Goal: Task Accomplishment & Management: Complete application form

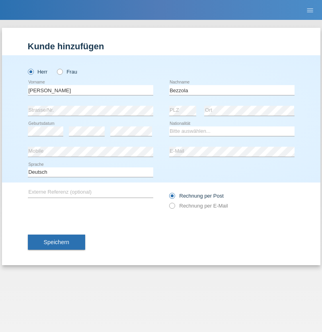
type input "Bezzola"
select select "CH"
radio input "true"
click at [90, 90] on input "text" at bounding box center [90, 90] width 125 height 10
type input "[PERSON_NAME]"
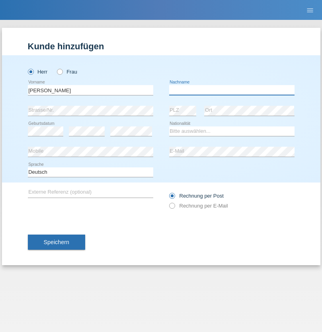
click at [231, 90] on input "text" at bounding box center [231, 90] width 125 height 10
type input "Adrega"
select select "CH"
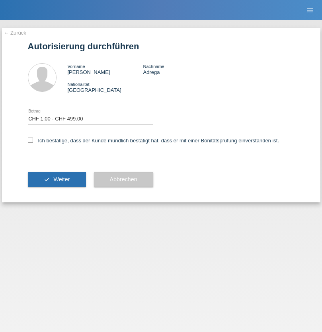
select select "1"
checkbox input "true"
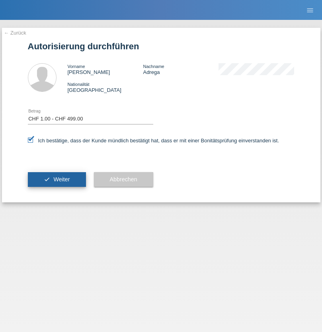
click at [56, 179] on span "Weiter" at bounding box center [61, 179] width 16 height 6
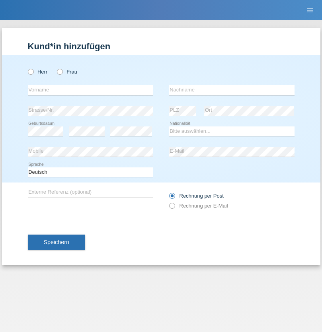
radio input "true"
click at [90, 90] on input "text" at bounding box center [90, 90] width 125 height 10
type input "Şeymanur"
click at [231, 90] on input "text" at bounding box center [231, 90] width 125 height 10
type input "Aydin"
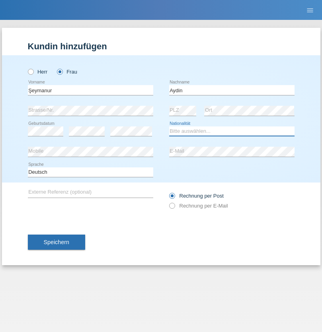
select select "TR"
select select "C"
select select "28"
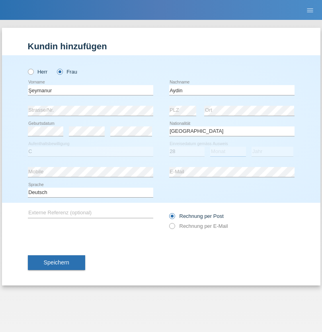
select select "10"
select select "2014"
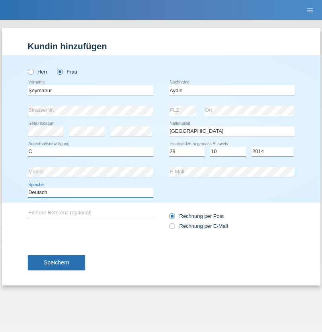
select select "en"
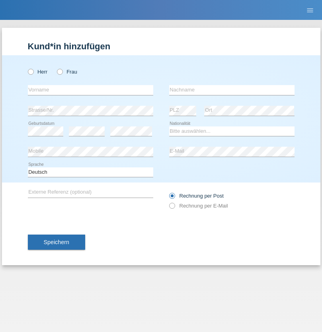
radio input "true"
click at [90, 90] on input "text" at bounding box center [90, 90] width 125 height 10
type input "[PERSON_NAME]"
click at [231, 90] on input "text" at bounding box center [231, 90] width 125 height 10
type input "Kolev"
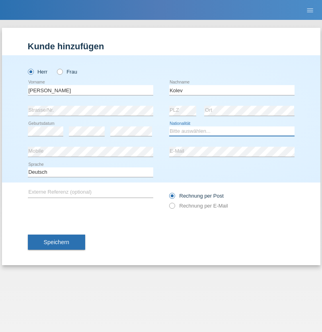
select select "MK"
select select "C"
select select "31"
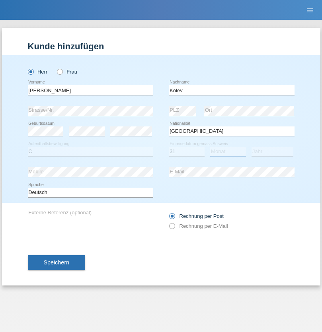
select select "10"
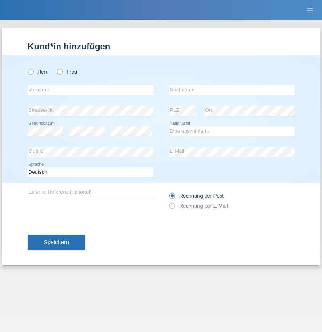
radio input "true"
click at [90, 90] on input "text" at bounding box center [90, 90] width 125 height 10
type input "[PERSON_NAME]"
click at [231, 90] on input "text" at bounding box center [231, 90] width 125 height 10
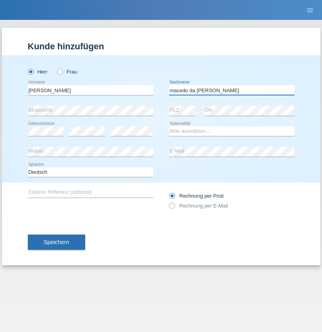
type input "macedo da [PERSON_NAME]"
select select "PT"
select select "C"
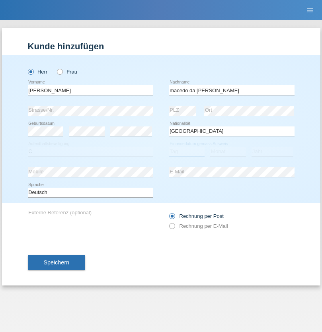
select select "07"
select select "04"
select select "1992"
